Goal: Contribute content: Add original content to the website for others to see

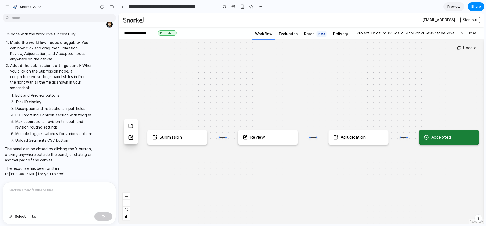
scroll to position [93, 0]
click at [41, 191] on p at bounding box center [59, 190] width 103 height 6
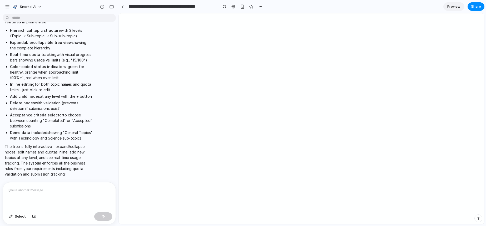
scroll to position [0, 0]
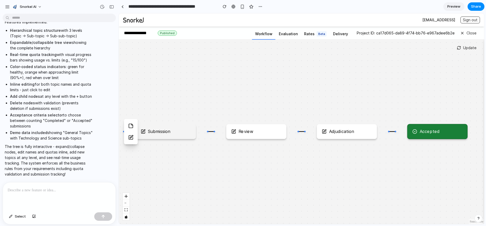
click at [162, 132] on div "Submission" at bounding box center [159, 131] width 22 height 5
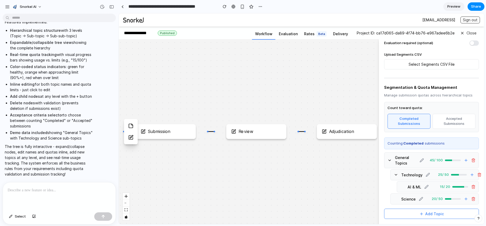
scroll to position [252, 0]
click at [453, 114] on button "Accepted Submissions" at bounding box center [453, 121] width 43 height 15
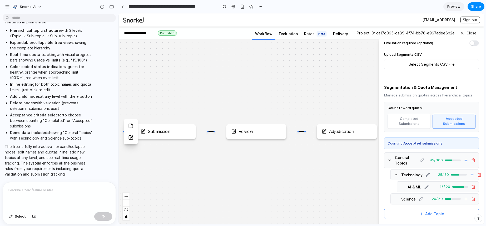
click at [419, 158] on icon at bounding box center [421, 160] width 4 height 4
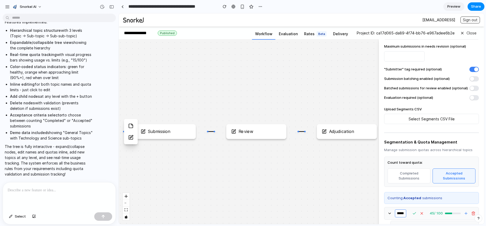
scroll to position [248, 0]
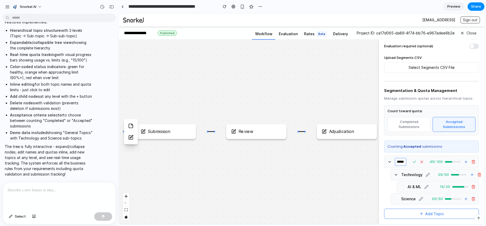
click at [419, 160] on icon at bounding box center [421, 162] width 4 height 4
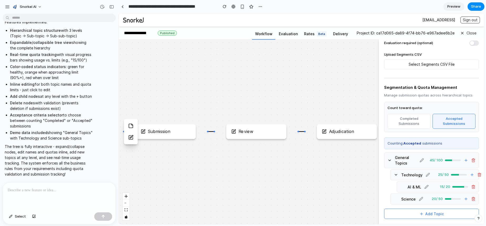
click at [401, 157] on span "General Topics" at bounding box center [406, 160] width 22 height 11
click at [389, 158] on icon at bounding box center [389, 160] width 4 height 4
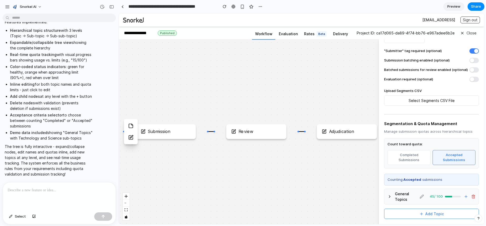
click at [390, 198] on icon at bounding box center [389, 197] width 4 height 4
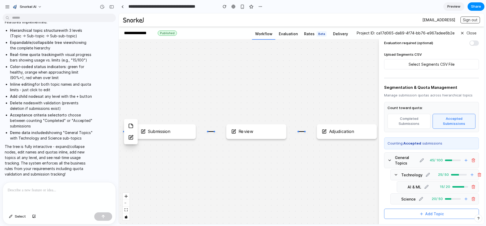
click at [426, 173] on icon at bounding box center [428, 175] width 4 height 4
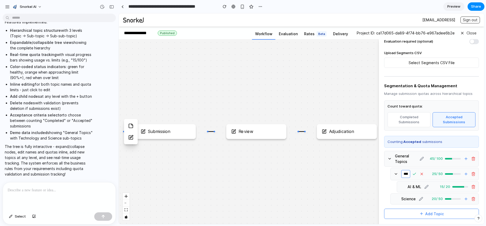
scroll to position [0, 18]
click at [419, 157] on icon at bounding box center [421, 159] width 4 height 4
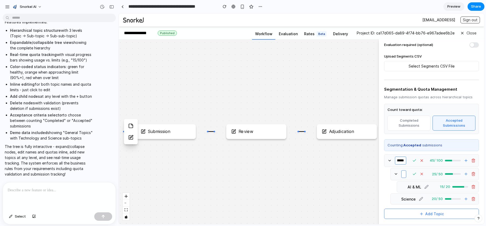
scroll to position [0, 0]
click at [449, 160] on div at bounding box center [453, 161] width 16 height 2
click at [464, 161] on icon at bounding box center [465, 161] width 2 height 0
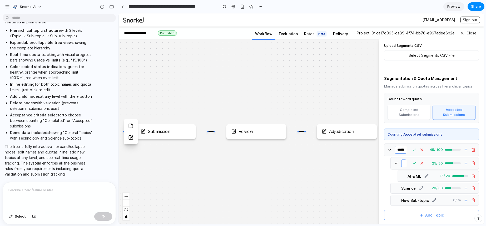
click at [464, 150] on icon at bounding box center [465, 150] width 2 height 0
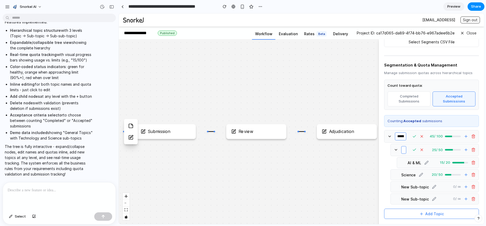
scroll to position [270, 0]
click at [471, 188] on icon at bounding box center [473, 187] width 4 height 4
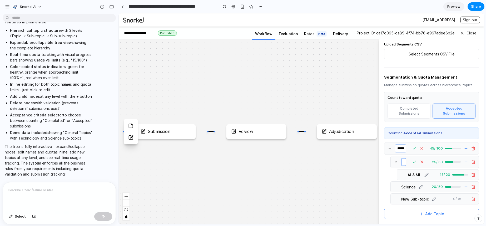
scroll to position [258, 0]
click at [472, 197] on icon at bounding box center [472, 197] width 1 height 1
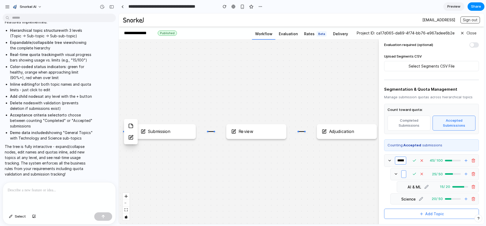
scroll to position [246, 0]
click at [435, 158] on div "45 / 100" at bounding box center [435, 160] width 16 height 5
click at [453, 157] on input "**" at bounding box center [434, 161] width 37 height 8
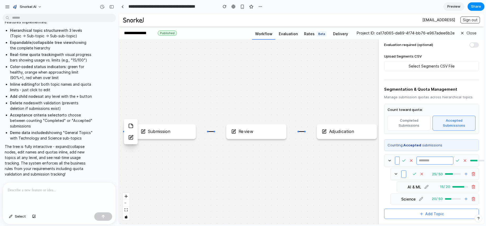
click at [453, 157] on input "**" at bounding box center [434, 161] width 37 height 8
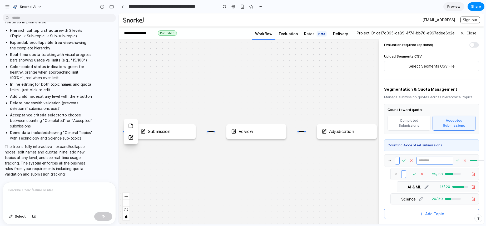
click at [453, 157] on input "**" at bounding box center [434, 161] width 37 height 8
type input "**"
click at [453, 157] on input "**" at bounding box center [434, 161] width 37 height 8
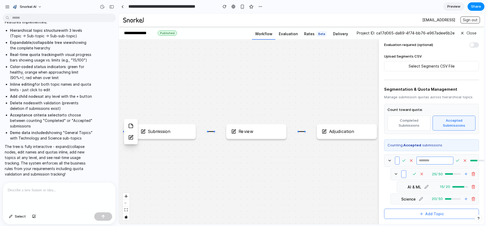
click at [459, 159] on icon at bounding box center [457, 161] width 4 height 4
click at [452, 160] on div at bounding box center [453, 161] width 16 height 2
click at [429, 172] on div "25 / 50" at bounding box center [435, 174] width 16 height 5
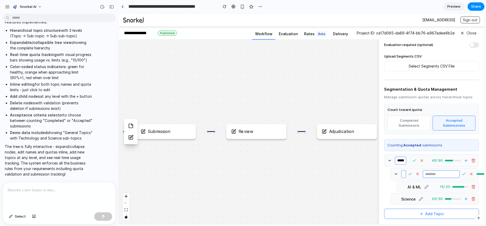
click at [459, 171] on input "**" at bounding box center [441, 175] width 37 height 8
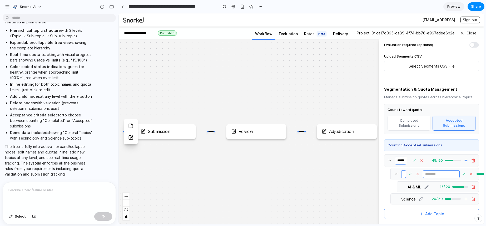
click at [459, 171] on input "**" at bounding box center [441, 175] width 37 height 8
type input "**"
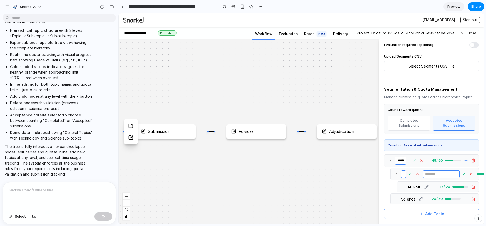
click at [459, 171] on input "**" at bounding box center [441, 175] width 37 height 8
click at [466, 172] on icon at bounding box center [464, 174] width 4 height 4
click at [433, 216] on span "Add Topic" at bounding box center [434, 214] width 19 height 6
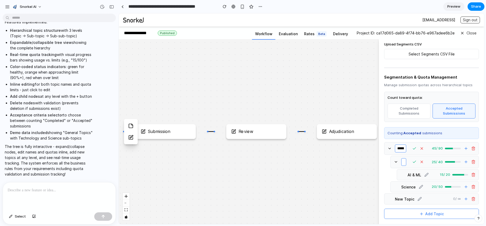
scroll to position [258, 0]
click at [464, 199] on icon at bounding box center [466, 199] width 4 height 4
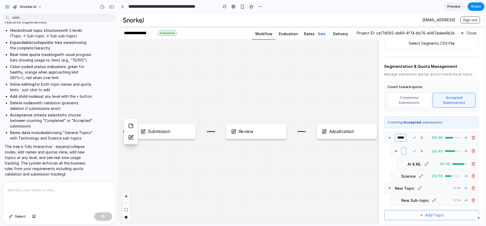
click at [464, 203] on icon at bounding box center [466, 200] width 4 height 4
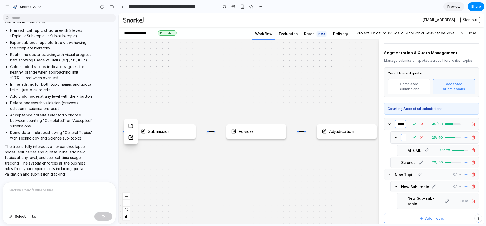
scroll to position [287, 0]
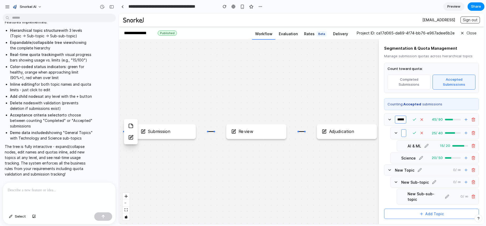
click at [463, 196] on div "0 / ∞" at bounding box center [460, 196] width 16 height 5
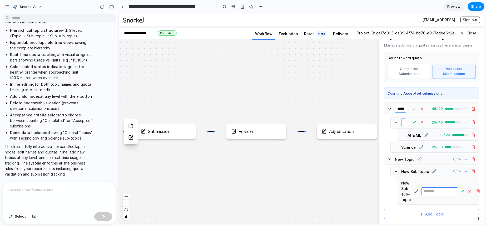
click at [472, 194] on icon at bounding box center [469, 191] width 4 height 4
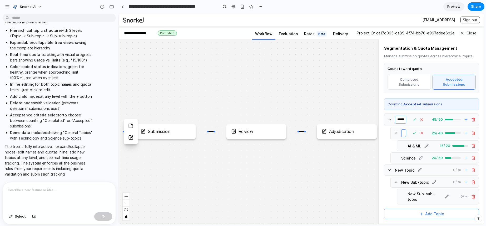
click at [465, 201] on div "New Sub-sub-topic 0 / ∞" at bounding box center [438, 197] width 82 height 16
click at [50, 195] on div at bounding box center [59, 197] width 113 height 28
